Goal: Task Accomplishment & Management: Manage account settings

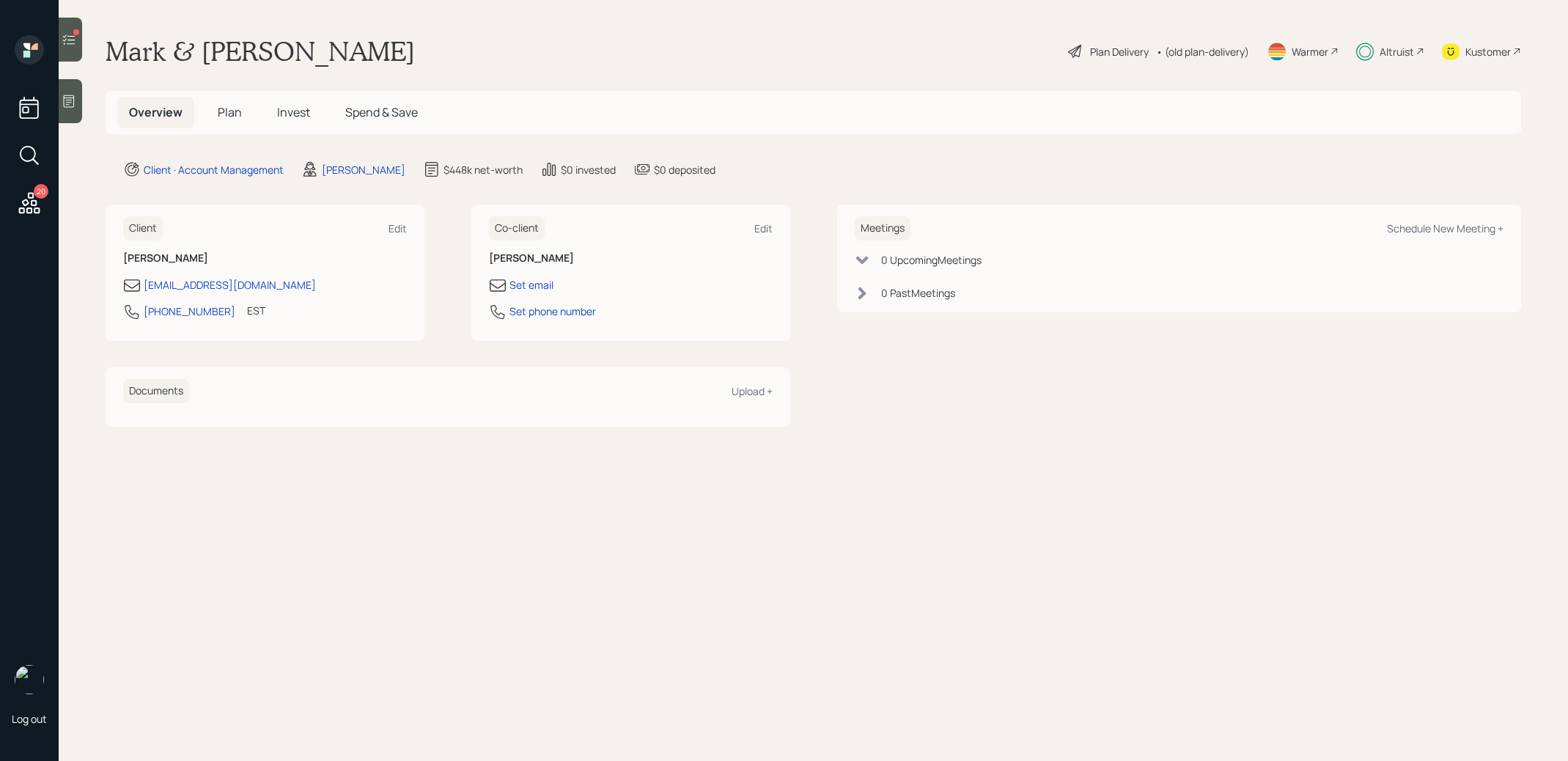
click at [68, 47] on div at bounding box center [70, 39] width 23 height 44
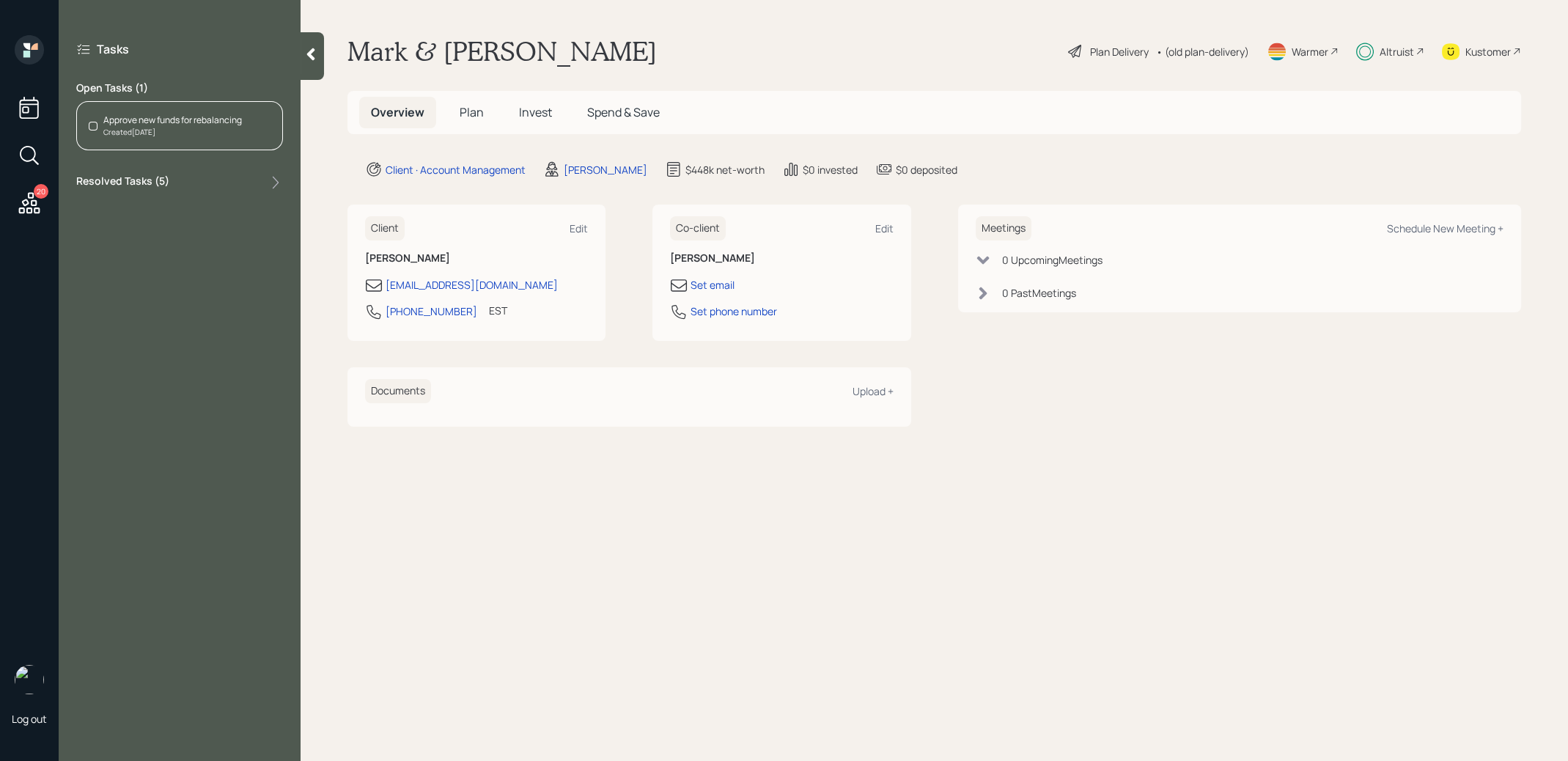
click at [204, 128] on div "Created [DATE]" at bounding box center [172, 132] width 139 height 11
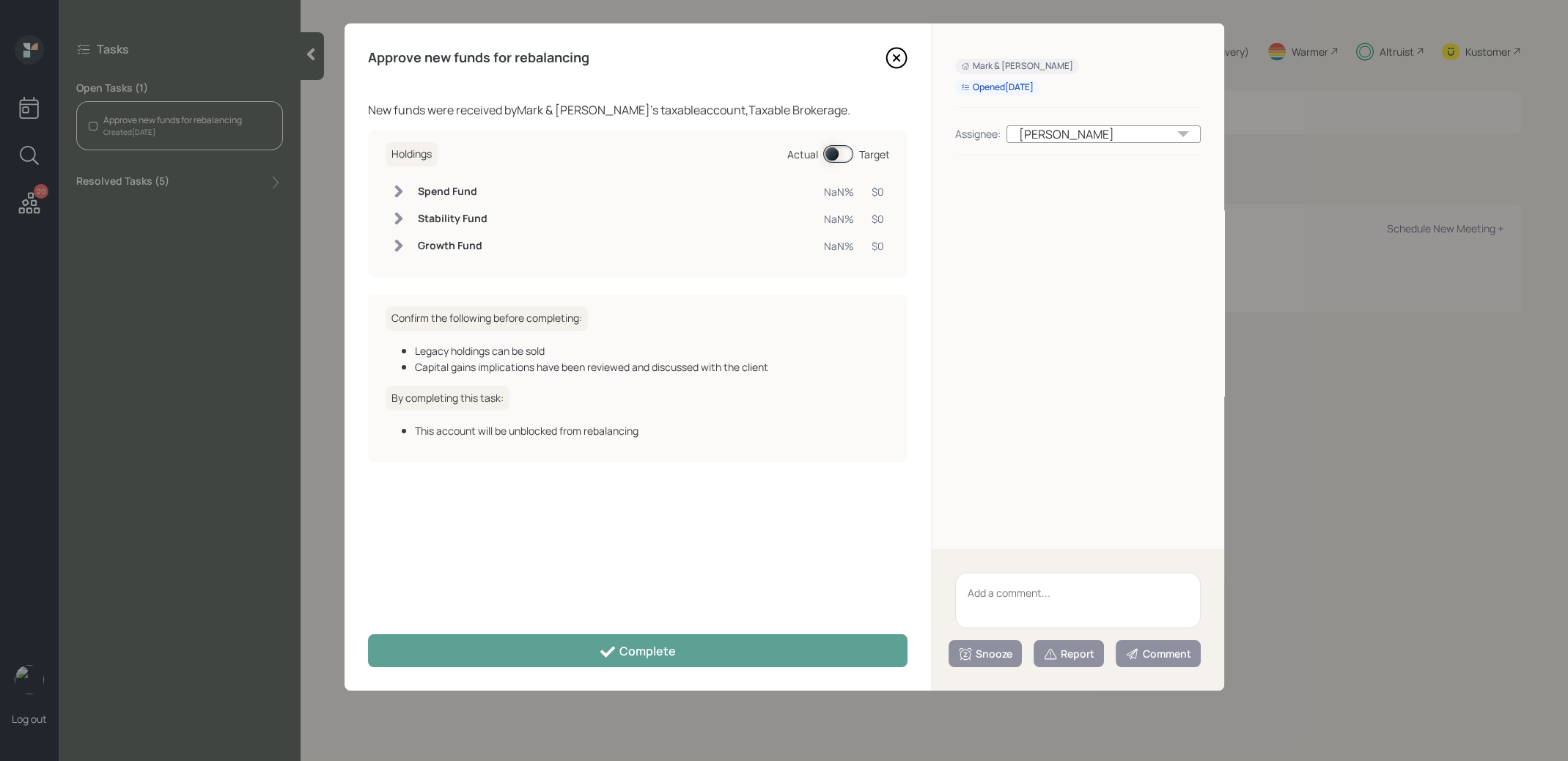
click at [831, 158] on span at bounding box center [838, 153] width 30 height 17
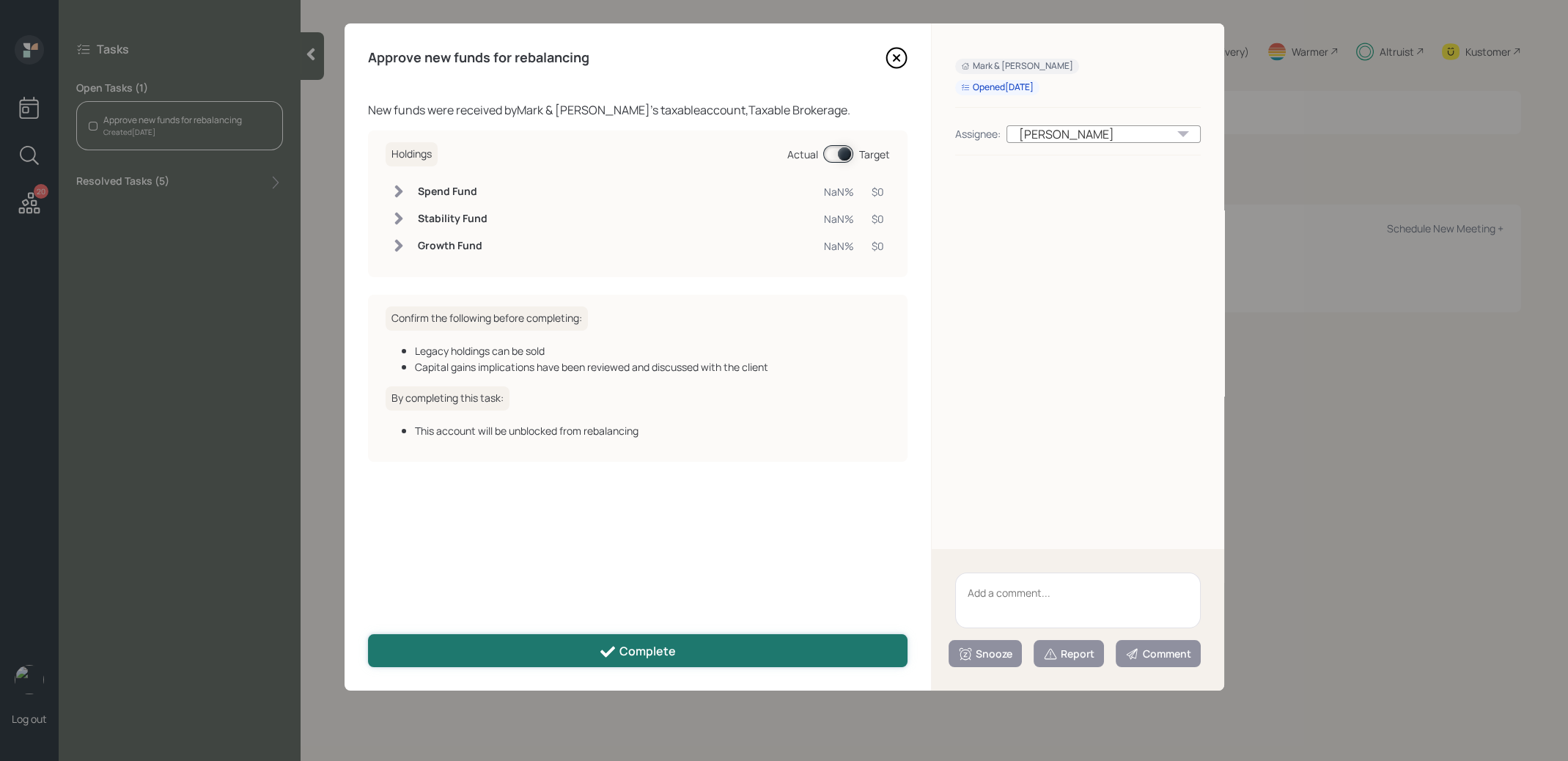
click at [656, 652] on div "Complete" at bounding box center [637, 652] width 77 height 17
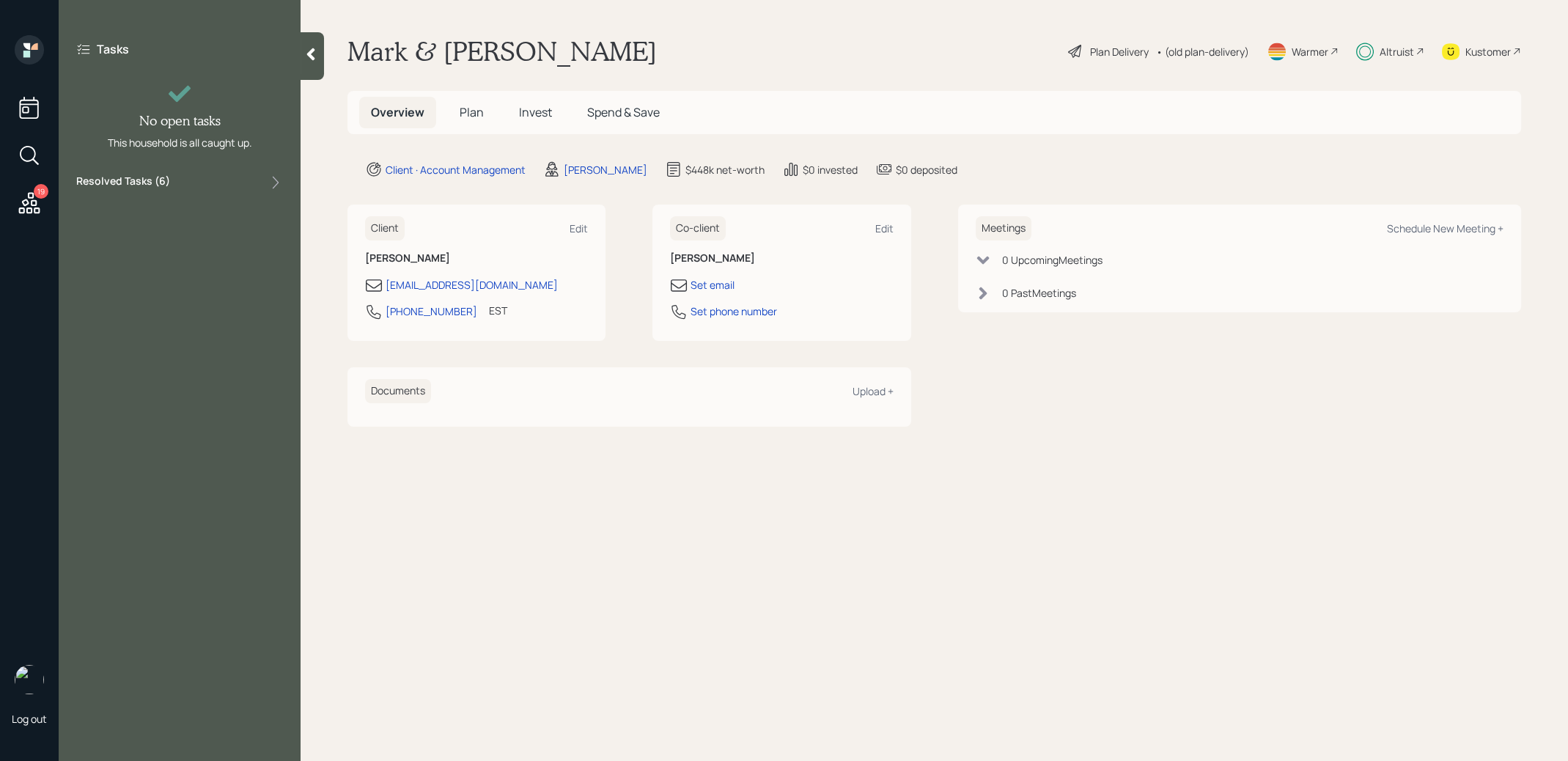
click at [312, 61] on div at bounding box center [312, 55] width 23 height 47
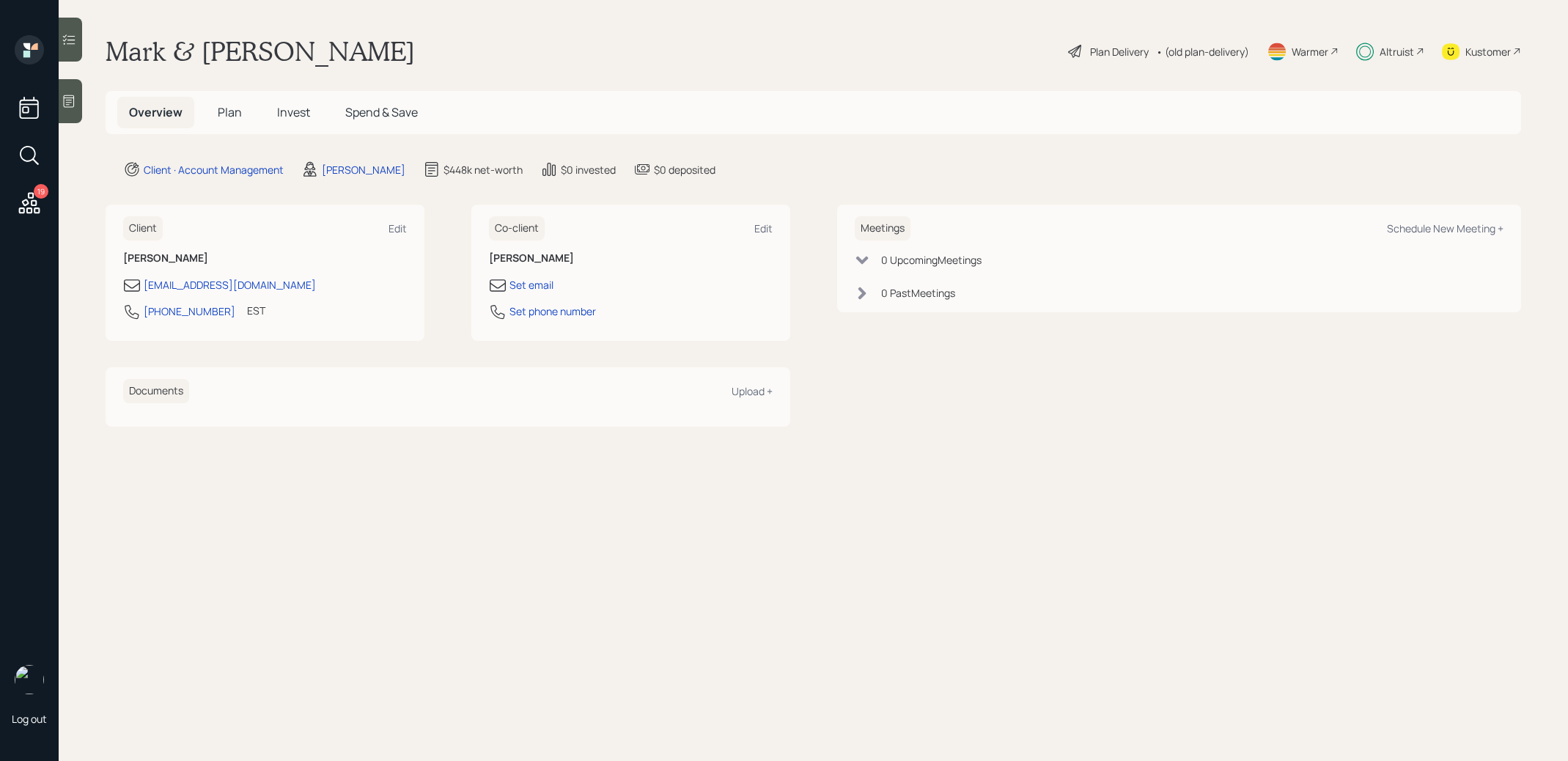
click at [27, 203] on icon at bounding box center [29, 203] width 22 height 22
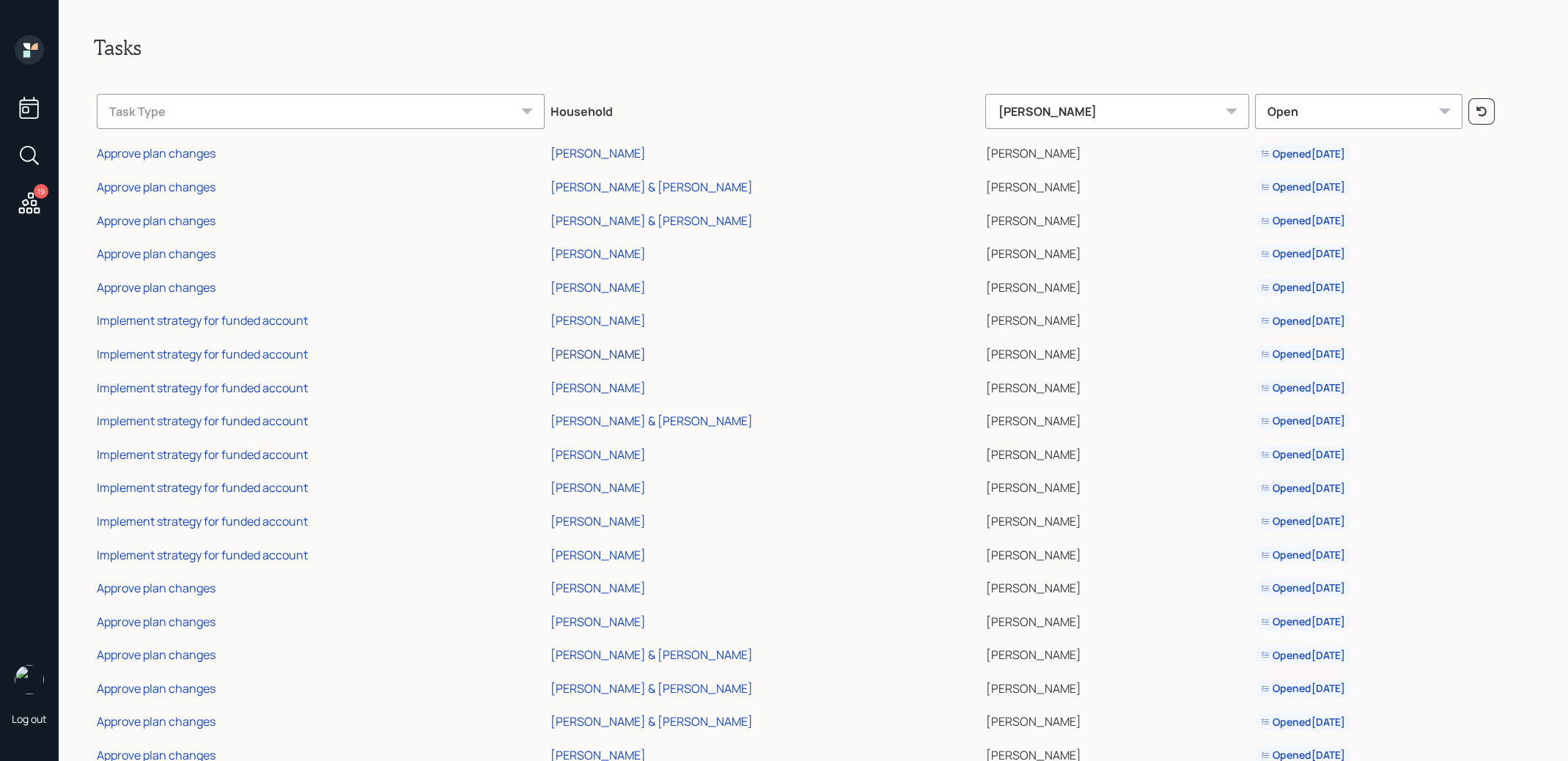
click at [551, 351] on div "[PERSON_NAME]" at bounding box center [598, 354] width 96 height 16
